Goal: Transaction & Acquisition: Obtain resource

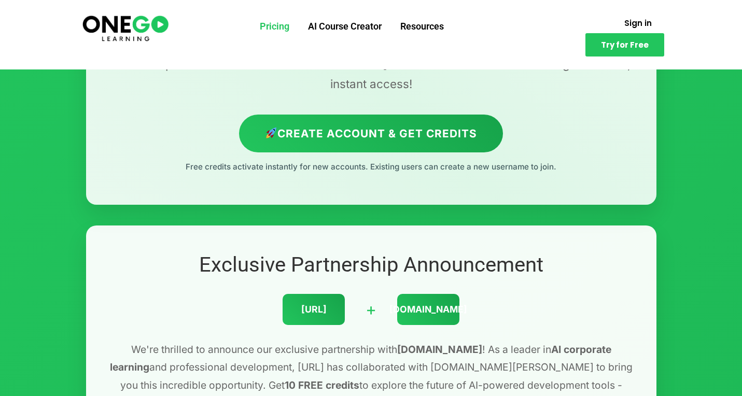
scroll to position [155, 0]
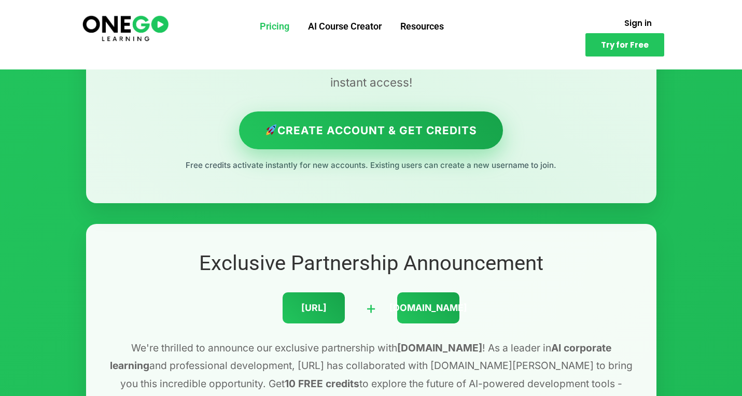
click at [429, 128] on link "Create Account & Get Credits" at bounding box center [371, 131] width 264 height 38
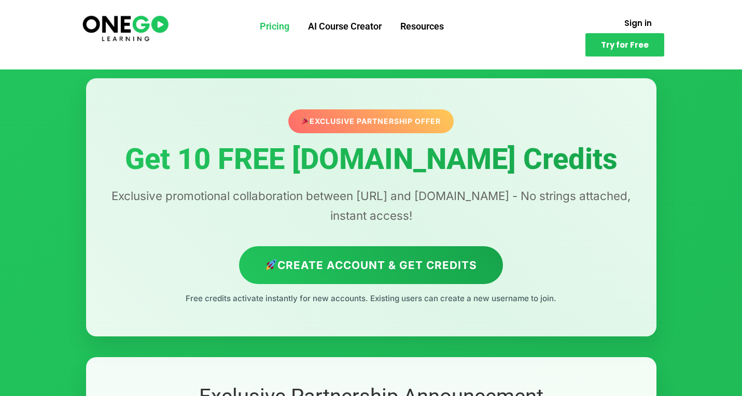
scroll to position [44, 0]
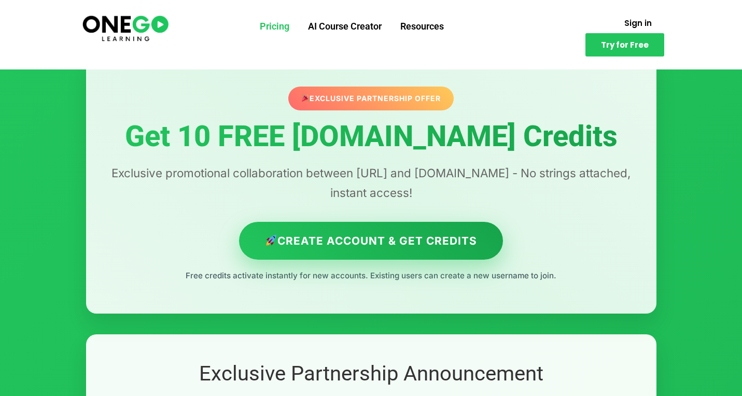
click at [438, 238] on link "Create Account & Get Credits" at bounding box center [371, 241] width 264 height 38
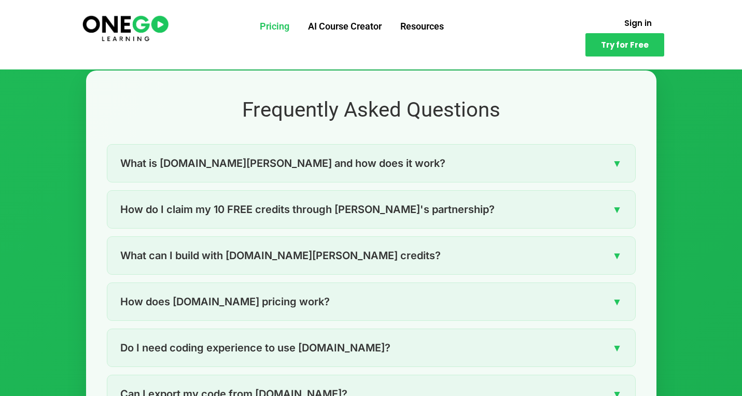
scroll to position [1374, 0]
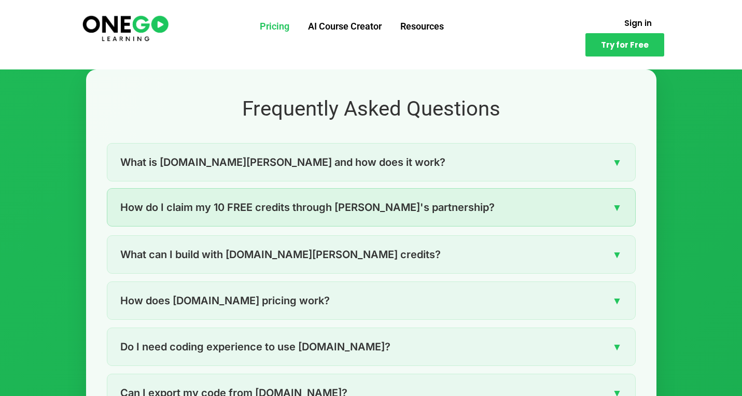
click at [350, 213] on div "How do I claim my 10 FREE credits through [PERSON_NAME]'s partnership? ▼" at bounding box center [371, 207] width 528 height 37
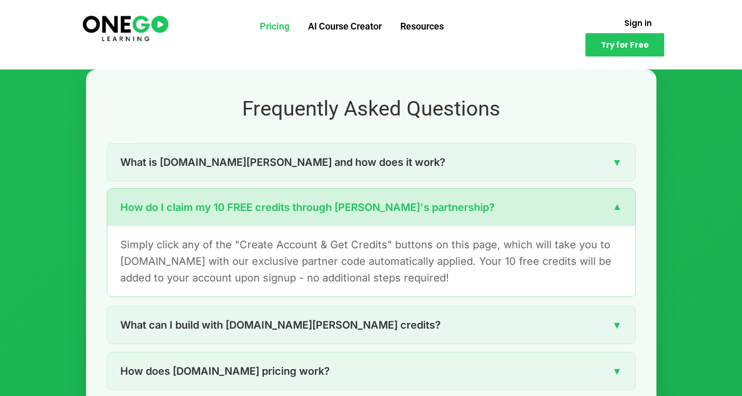
click at [350, 213] on div "How do I claim my 10 FREE credits through [PERSON_NAME]'s partnership? ▼" at bounding box center [371, 207] width 528 height 37
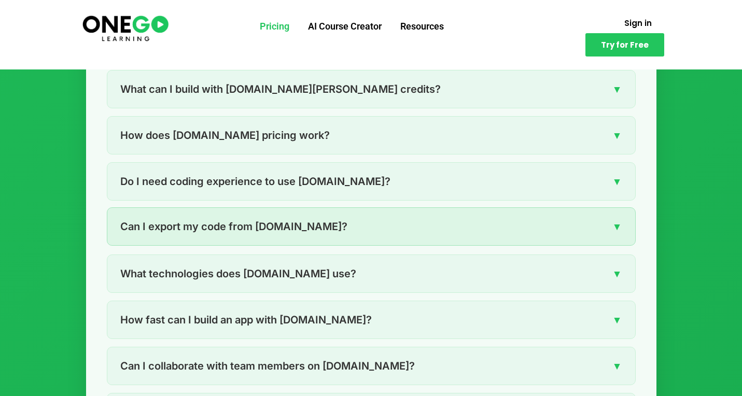
scroll to position [1540, 0]
click at [346, 220] on div "Can I export my code from [DOMAIN_NAME]? ▼" at bounding box center [371, 226] width 528 height 37
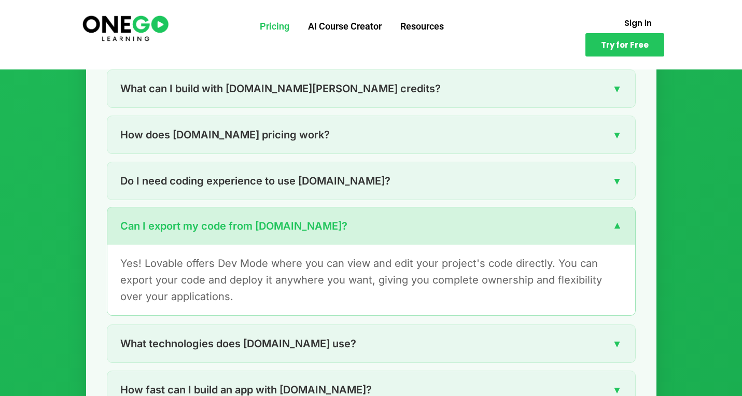
click at [346, 220] on div "Can I export my code from [DOMAIN_NAME]? ▼" at bounding box center [371, 226] width 528 height 37
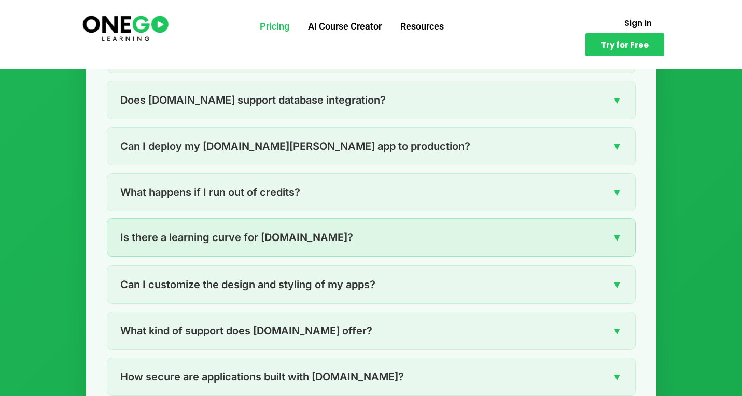
scroll to position [1899, 0]
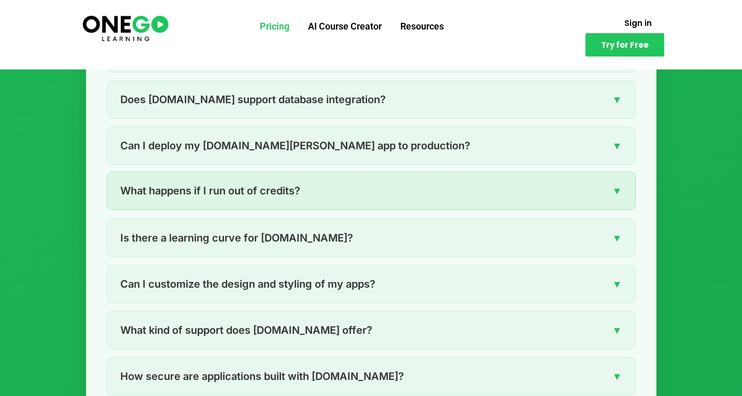
click at [350, 186] on div "What happens if I run out of credits? ▼" at bounding box center [371, 190] width 528 height 37
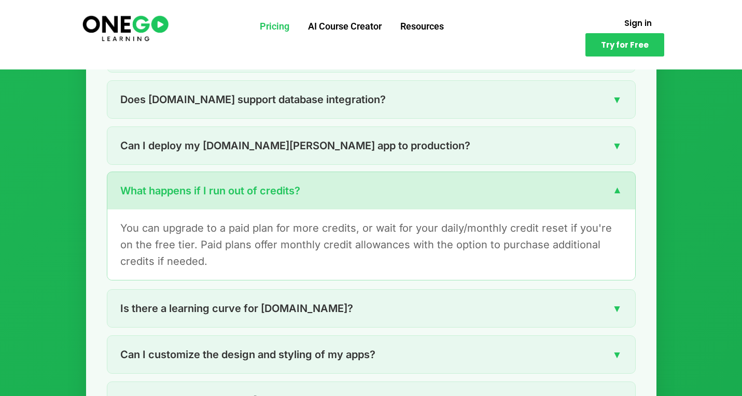
click at [350, 187] on div "What happens if I run out of credits? ▼" at bounding box center [371, 190] width 528 height 37
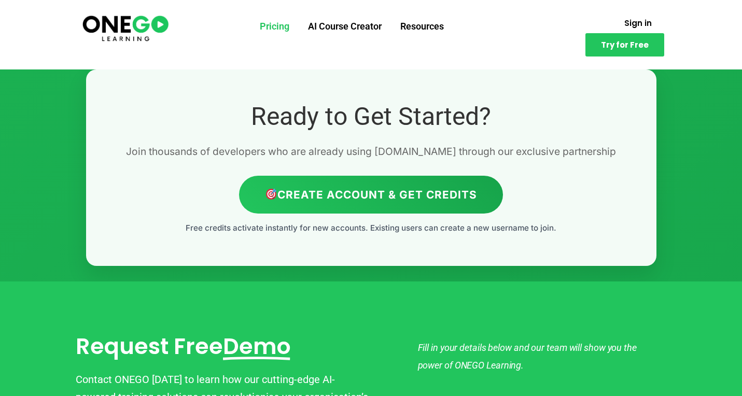
scroll to position [2500, 0]
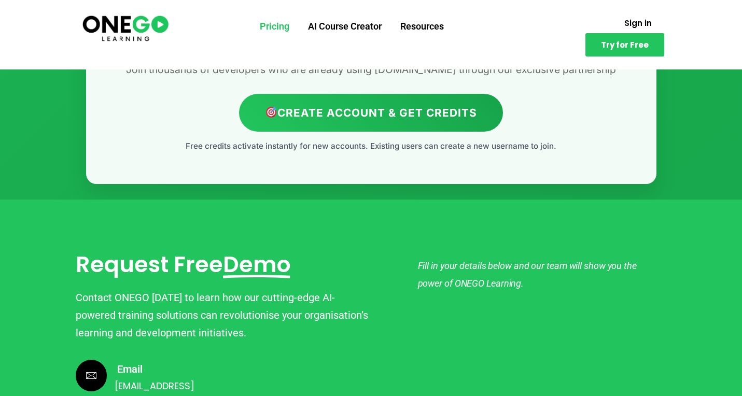
drag, startPoint x: 371, startPoint y: 140, endPoint x: 570, endPoint y: 138, distance: 198.7
click at [570, 140] on p "Free credits activate instantly for new accounts. Existing users can create a n…" at bounding box center [371, 146] width 529 height 13
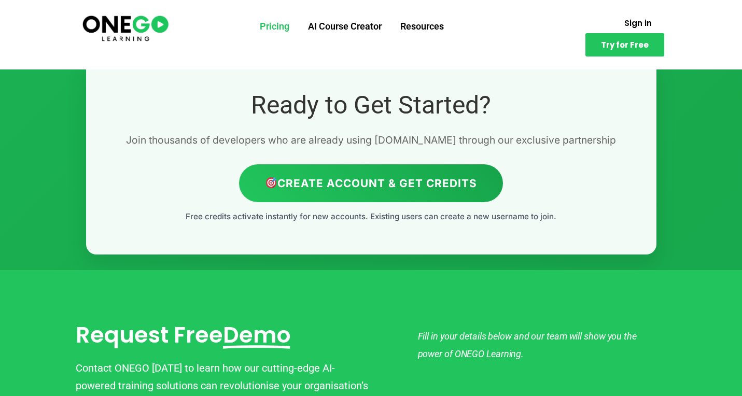
scroll to position [2426, 0]
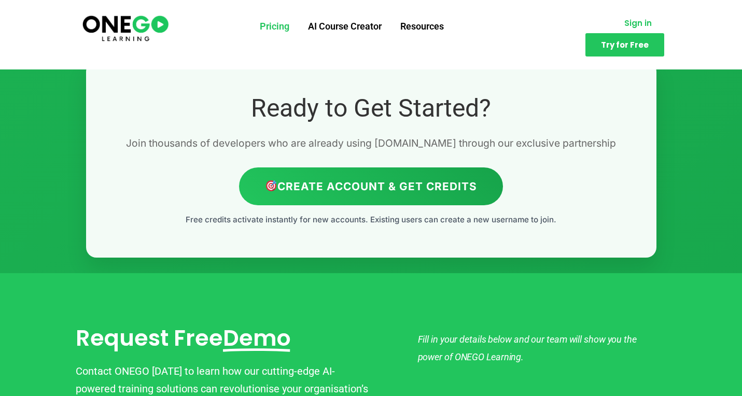
click at [625, 27] on span "Sign in" at bounding box center [638, 23] width 27 height 8
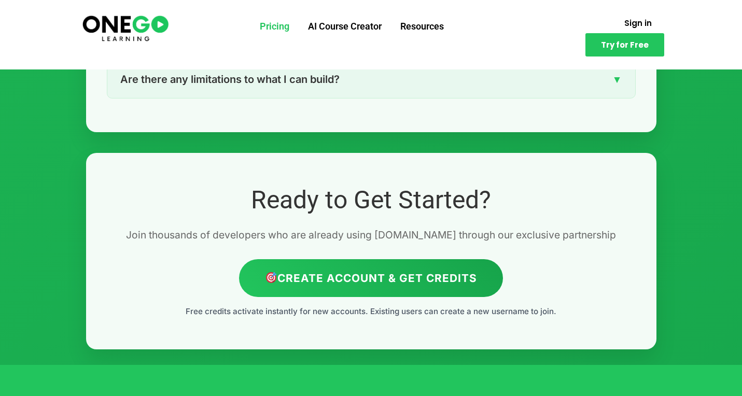
scroll to position [2366, 0]
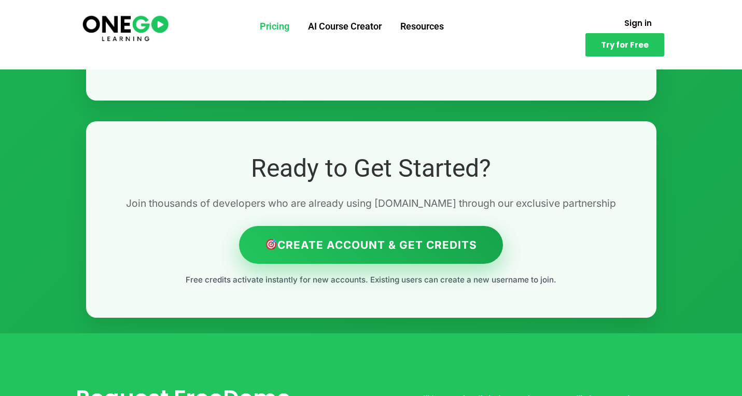
click at [449, 236] on link "Create Account & Get Credits" at bounding box center [371, 245] width 264 height 38
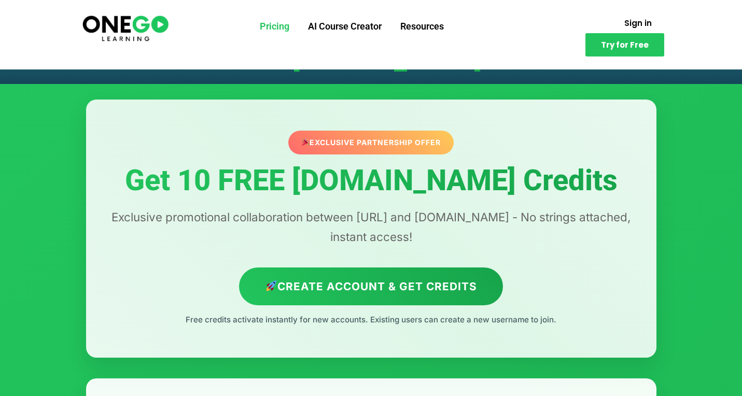
click at [401, 147] on div "Exclusive Partnership Offer" at bounding box center [370, 143] width 165 height 24
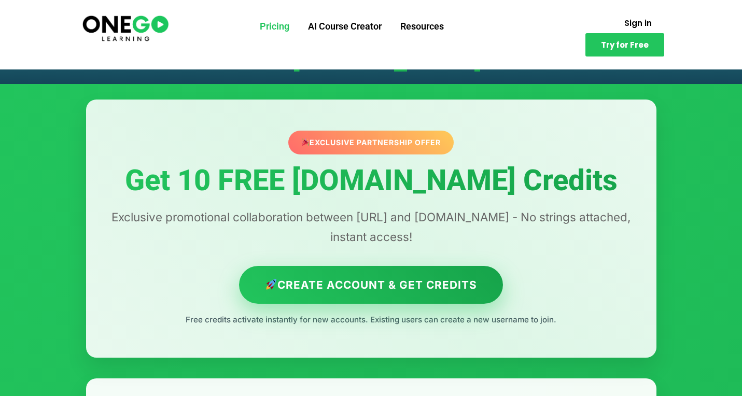
click at [403, 279] on link "Create Account & Get Credits" at bounding box center [371, 285] width 264 height 38
